Goal: Task Accomplishment & Management: Complete application form

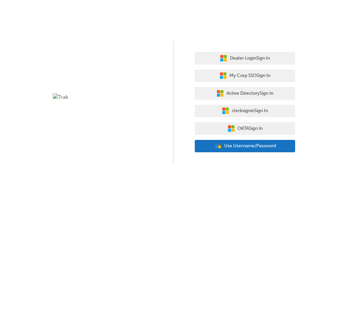
click at [258, 142] on span "Use Username/Password" at bounding box center [250, 146] width 52 height 8
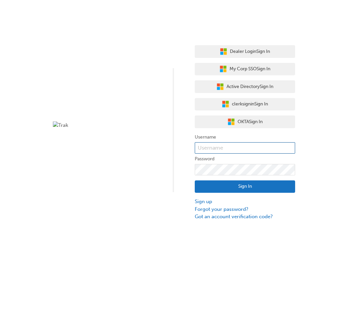
click at [259, 144] on input "text" at bounding box center [245, 147] width 100 height 11
paste input "user_2wAAK2fYKUfz6LTQp8CgCiZmaZK"
type input "user_2wAAK2fYKUfz6LTQp8CgCiZmaZK"
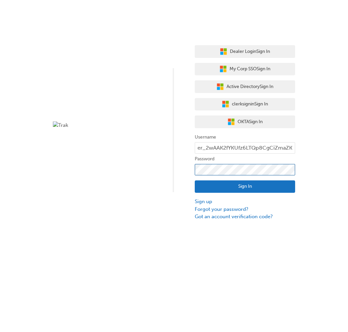
scroll to position [0, 0]
click at [241, 186] on button "Sign In" at bounding box center [245, 186] width 100 height 13
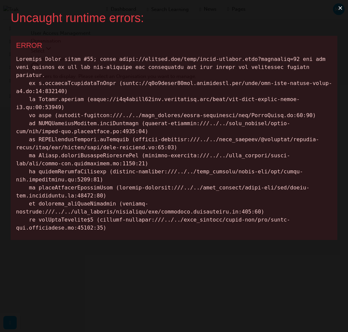
click at [338, 6] on button "×" at bounding box center [339, 8] width 15 height 16
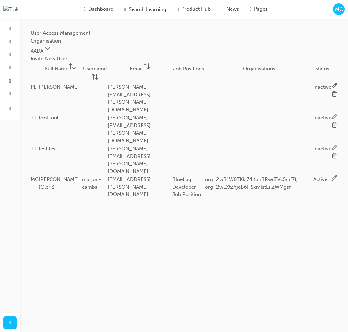
click at [67, 58] on button "Invite New User" at bounding box center [49, 59] width 36 height 8
type Name "Marjon"
type Name "[PERSON_NAME] (Invite Test)"
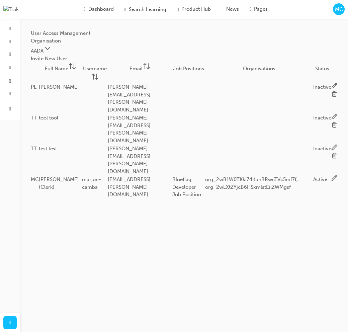
type input "[EMAIL_ADDRESS][PERSON_NAME][DOMAIN_NAME]"
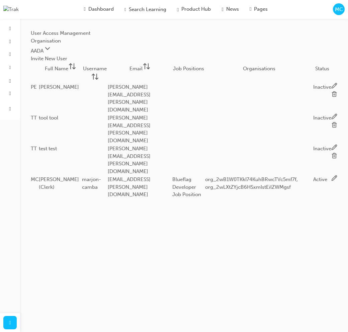
type input "marjon_invite_test"
click at [219, 196] on body "Your version of Internet Explorer is outdated and not supported. Please upgrade…" at bounding box center [174, 166] width 348 height 332
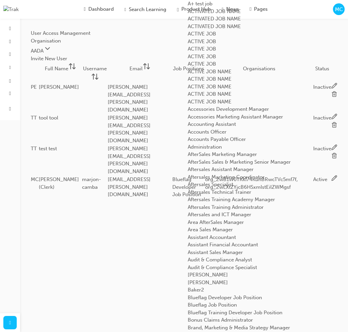
scroll to position [500, 0]
click at [219, 301] on div "Blueflag Job Position" at bounding box center [264, 305] width 152 height 8
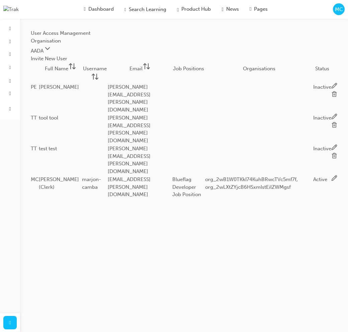
click at [67, 59] on button "Invite New User" at bounding box center [49, 59] width 36 height 8
type Name "Marjon"
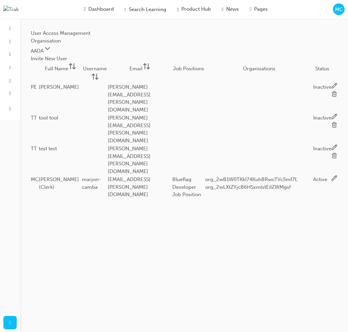
drag, startPoint x: 220, startPoint y: 132, endPoint x: 200, endPoint y: 135, distance: 20.9
type Name "[PERSON_NAME] (Invite Test)"
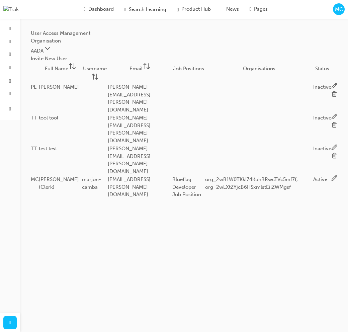
type input "[EMAIL_ADDRESS][PERSON_NAME][DOMAIN_NAME]"
drag, startPoint x: 162, startPoint y: 160, endPoint x: 55, endPoint y: 164, distance: 107.7
click at [55, 164] on body "Your version of Internet Explorer is outdated and not supported. Please upgrade…" at bounding box center [174, 166] width 348 height 332
type input "[EMAIL_ADDRESS][PERSON_NAME][DOMAIN_NAME]"
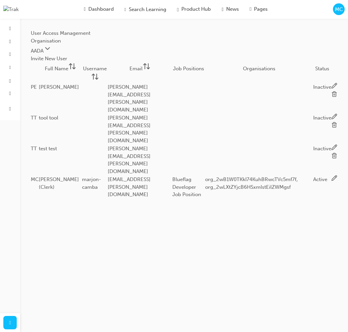
type input "marjon_invite_test"
click at [214, 192] on body "Your version of Internet Explorer is outdated and not supported. Please upgrade…" at bounding box center [174, 166] width 348 height 332
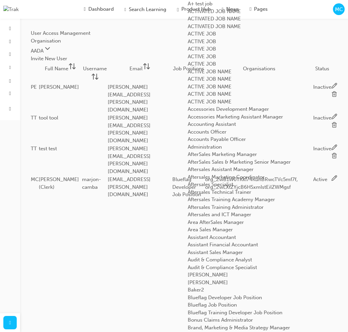
click at [222, 301] on div "Blueflag Job Position" at bounding box center [264, 305] width 152 height 8
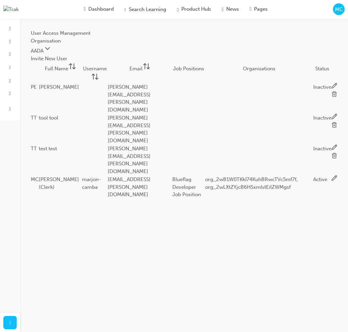
click at [67, 60] on button "Invite New User" at bounding box center [49, 59] width 36 height 8
type Name "Marjon"
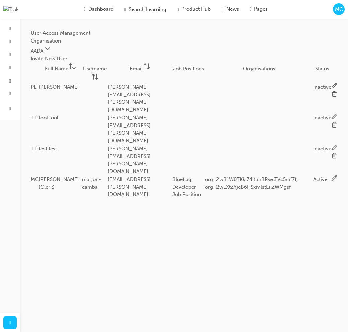
drag, startPoint x: 212, startPoint y: 132, endPoint x: 200, endPoint y: 133, distance: 12.0
type Name "[PERSON_NAME] (Invite Test)"
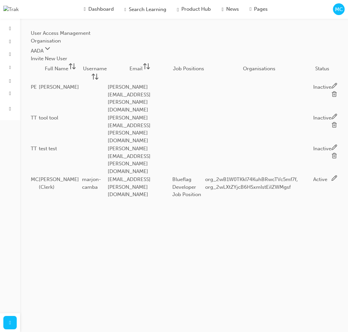
type input "[EMAIL_ADDRESS][PERSON_NAME][DOMAIN_NAME]"
type input "bf.marjon.[PERSON_NAME]"
drag, startPoint x: 220, startPoint y: 161, endPoint x: 153, endPoint y: 158, distance: 66.9
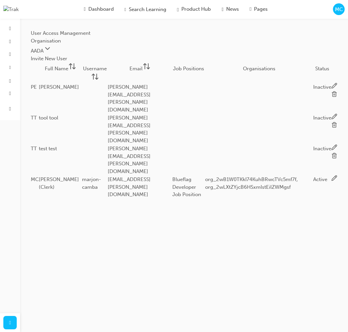
type input "marjon_invite_test"
click at [197, 196] on body "Your version of Internet Explorer is outdated and not supported. Please upgrade…" at bounding box center [174, 166] width 348 height 332
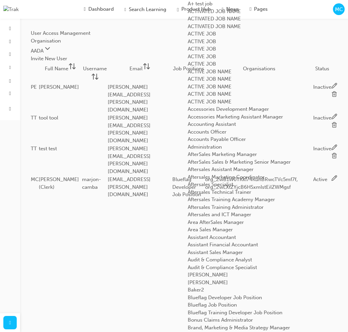
click at [210, 301] on div "Blueflag Job Position" at bounding box center [264, 305] width 152 height 8
